Goal: Navigation & Orientation: Find specific page/section

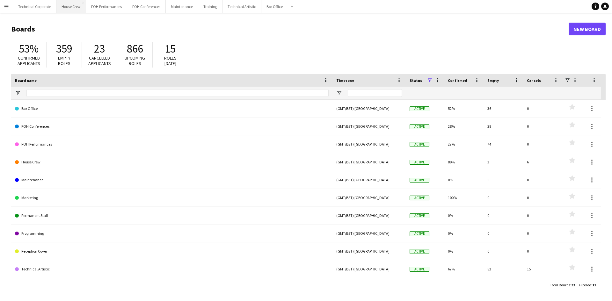
click at [67, 6] on button "House Crew Close" at bounding box center [71, 6] width 30 height 12
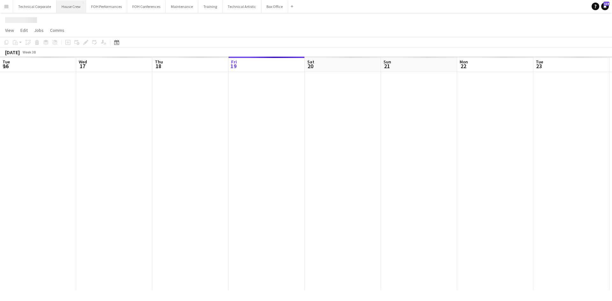
scroll to position [0, 152]
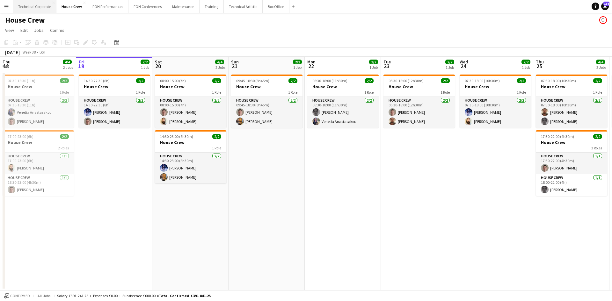
click at [29, 12] on div "Menu Boards Boards Boards All jobs Status Workforce Workforce My Workforce Recr…" at bounding box center [306, 150] width 612 height 301
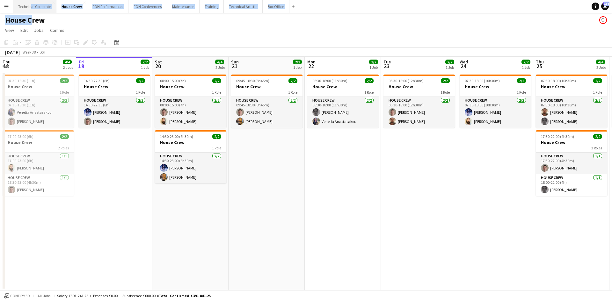
click at [34, 5] on button "Technical Corporate Close" at bounding box center [34, 6] width 43 height 12
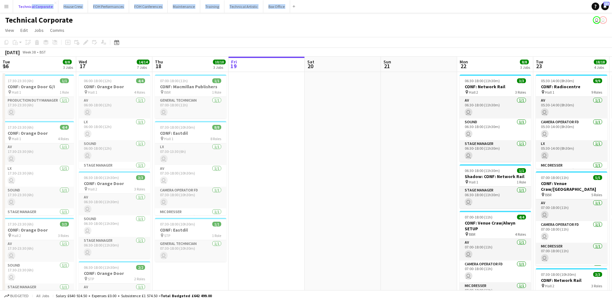
scroll to position [0, 152]
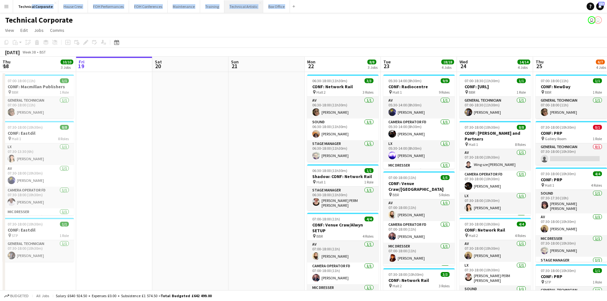
click at [234, 8] on button "Technical Artistic Close" at bounding box center [243, 6] width 39 height 12
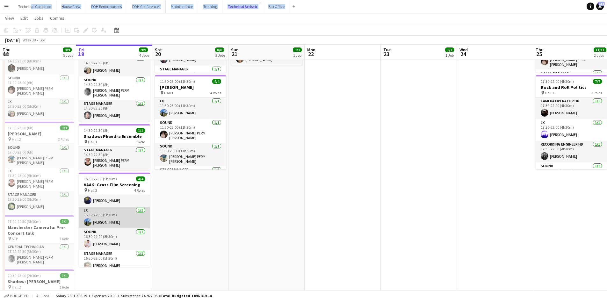
scroll to position [15, 0]
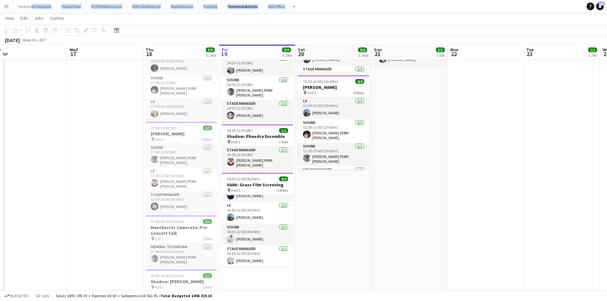
drag, startPoint x: 220, startPoint y: 212, endPoint x: 414, endPoint y: 212, distance: 193.5
click at [414, 212] on app-calendar-viewport "Sun 14 Mon 15 5/5 2 Jobs Tue 16 Wed 17 Thu 18 9/9 5 Jobs Fri 19 9/9 4 Jobs Sat …" at bounding box center [303, 125] width 607 height 393
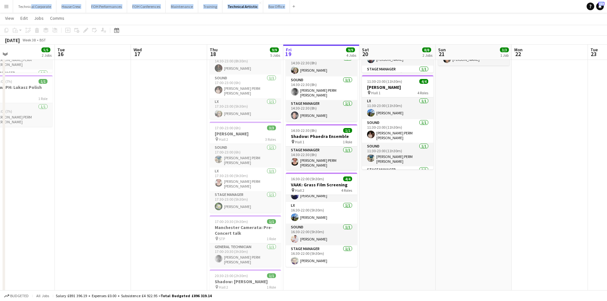
click at [411, 212] on app-date-cell "08:00-18:30 (10h30m) 4/4 Screen Writing Festival pin Hall 2 4 Roles AV [DATE] 0…" at bounding box center [398, 149] width 76 height 346
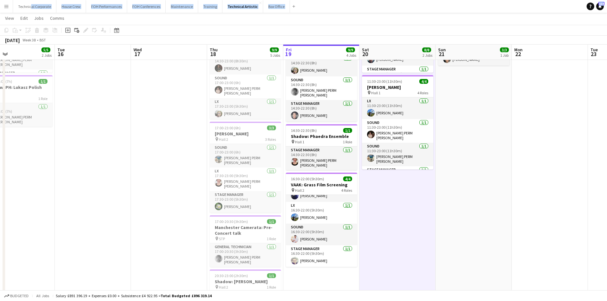
click at [411, 212] on app-date-cell "08:00-18:30 (10h30m) 4/4 Screen Writing Festival pin Hall 2 4 Roles AV [DATE] 0…" at bounding box center [398, 149] width 76 height 346
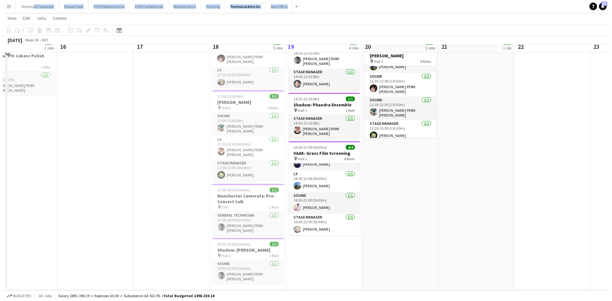
scroll to position [0, 0]
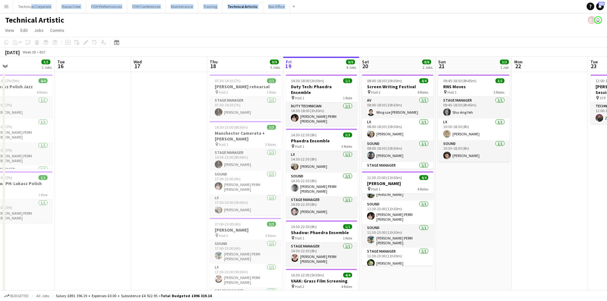
click at [119, 141] on app-date-cell at bounding box center [93, 245] width 76 height 346
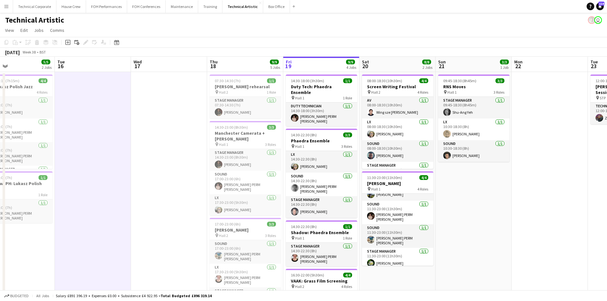
click at [226, 30] on app-page-menu "View Day view expanded Day view collapsed Month view Date picker Jump to [DATE]…" at bounding box center [303, 31] width 607 height 12
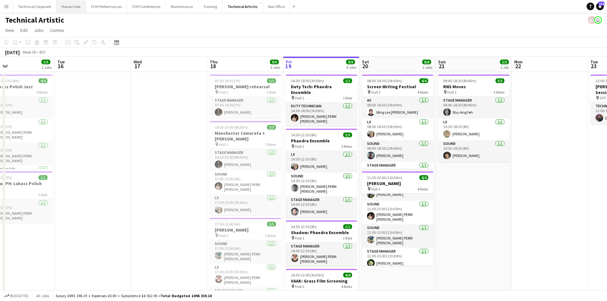
click at [77, 7] on button "House Crew Close" at bounding box center [71, 6] width 30 height 12
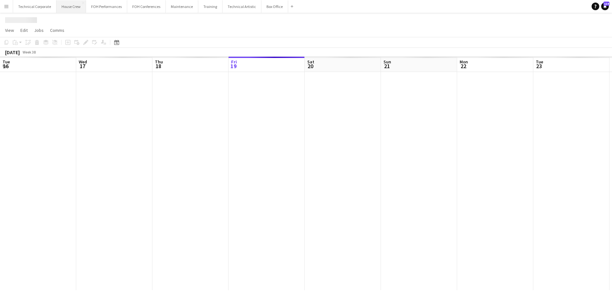
scroll to position [0, 152]
